Goal: Transaction & Acquisition: Purchase product/service

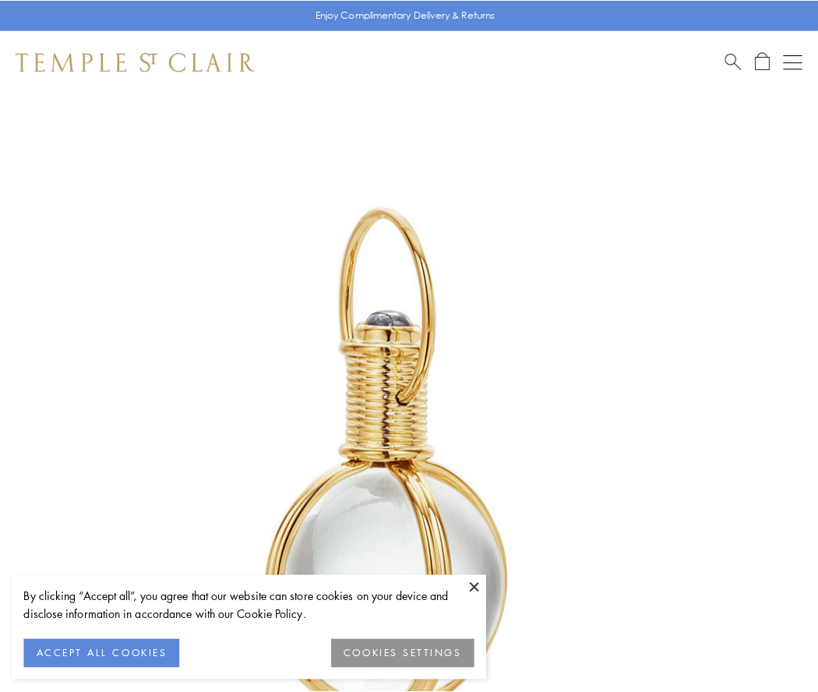
scroll to position [407, 0]
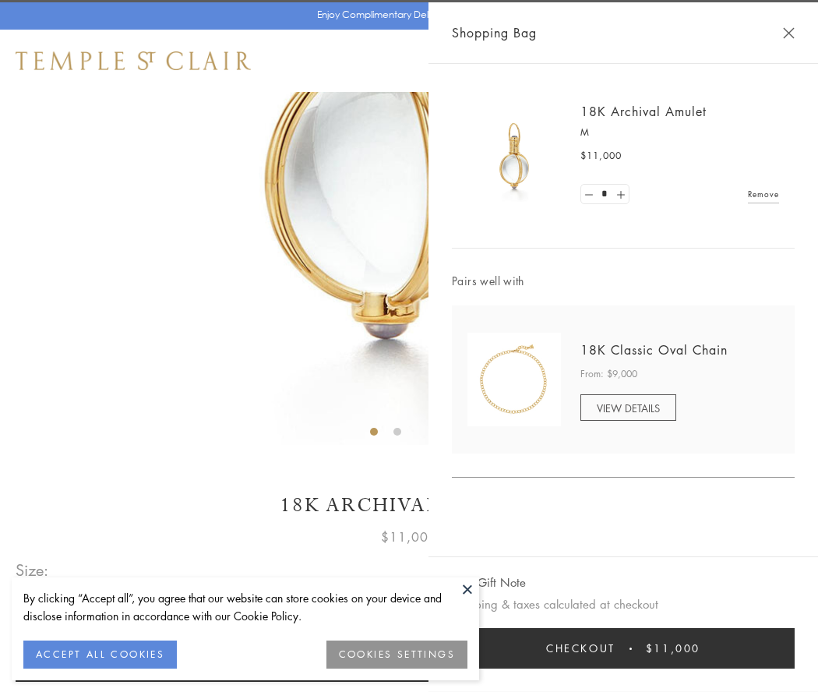
click at [623, 648] on button "Checkout $11,000" at bounding box center [623, 648] width 343 height 40
